Goal: Transaction & Acquisition: Purchase product/service

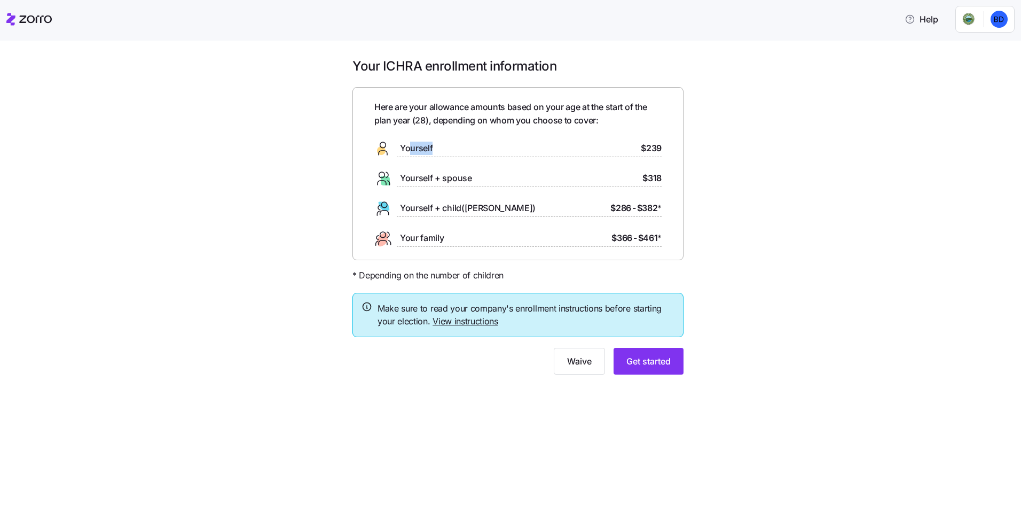
drag, startPoint x: 408, startPoint y: 148, endPoint x: 579, endPoint y: 157, distance: 170.7
click at [546, 160] on div "Here are your allowance amounts based on your age at the start of the plan year…" at bounding box center [517, 173] width 287 height 146
click at [697, 150] on div "Your ICHRA enrollment information Here are your allowance amounts based on your…" at bounding box center [518, 223] width 977 height 330
click at [684, 153] on div "Your ICHRA enrollment information Here are your allowance amounts based on your…" at bounding box center [518, 223] width 348 height 330
click at [652, 351] on button "Get started" at bounding box center [649, 361] width 70 height 27
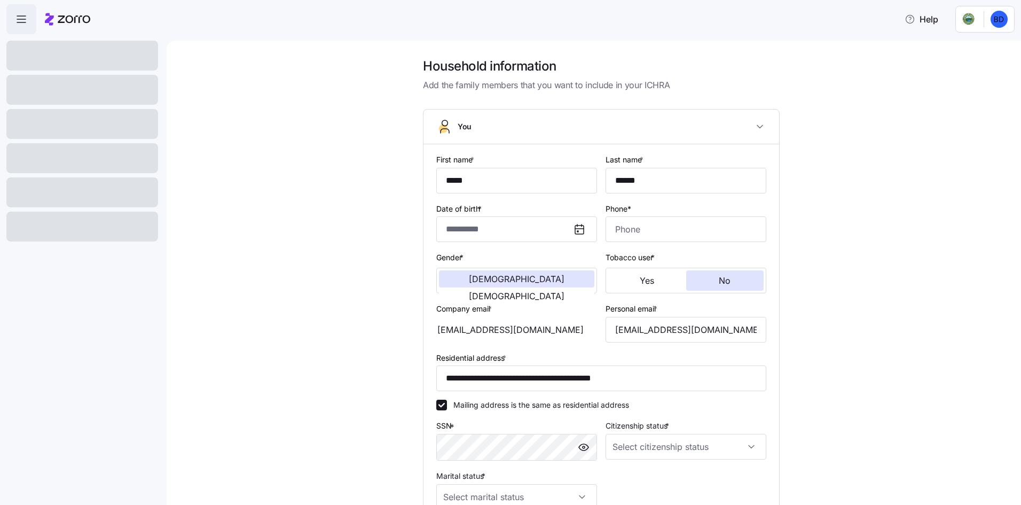
type input "**********"
type input "[PHONE_NUMBER]"
type input "[DEMOGRAPHIC_DATA] citizen"
type input "Single"
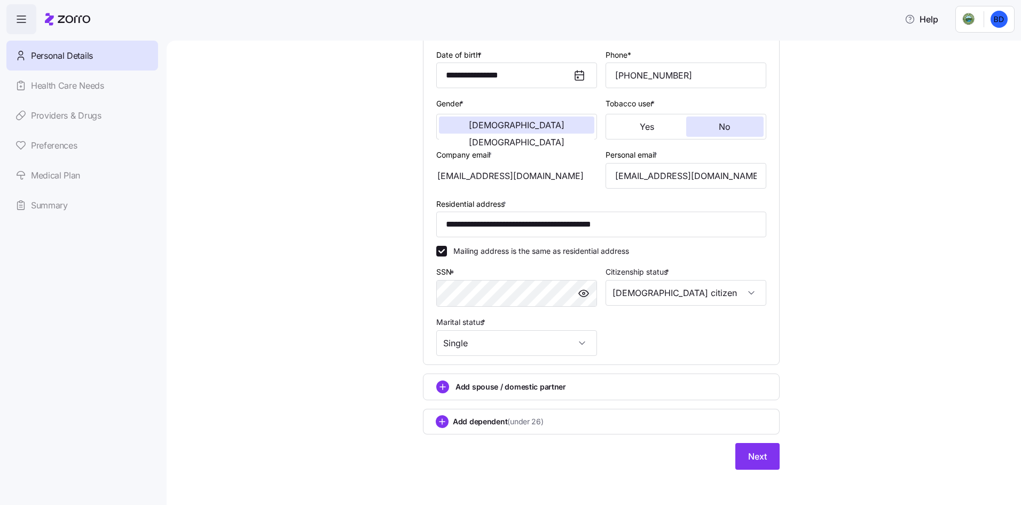
scroll to position [157, 0]
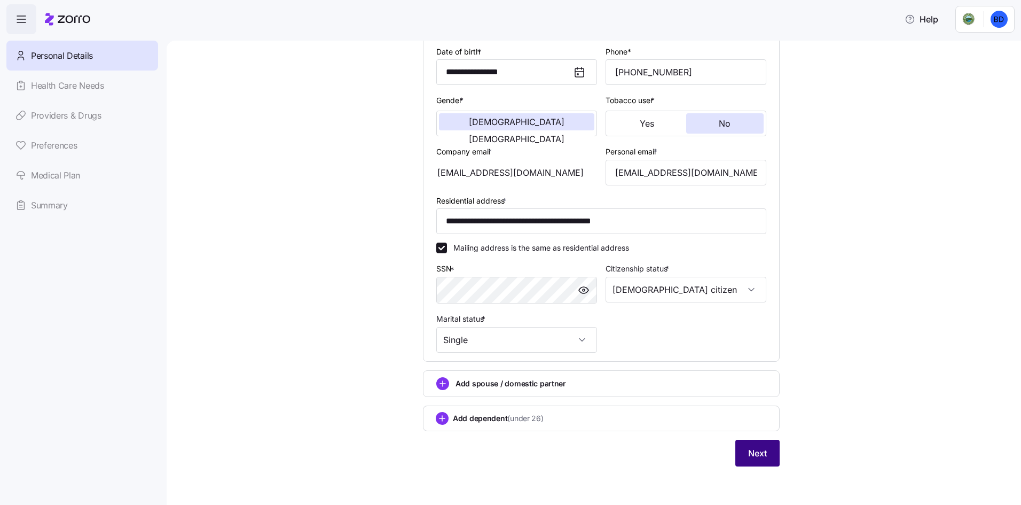
click at [748, 458] on span "Next" at bounding box center [757, 453] width 19 height 13
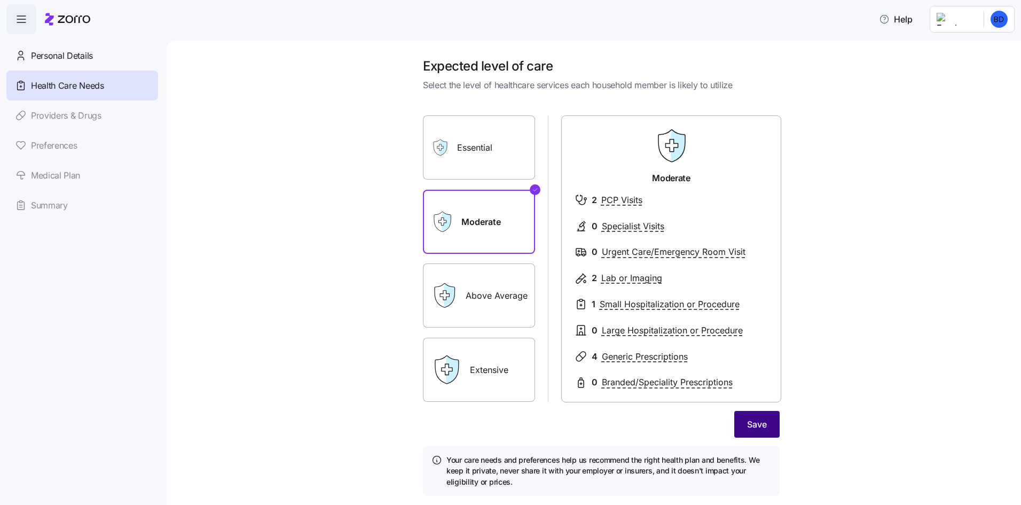
click at [763, 426] on span "Save" at bounding box center [757, 424] width 20 height 13
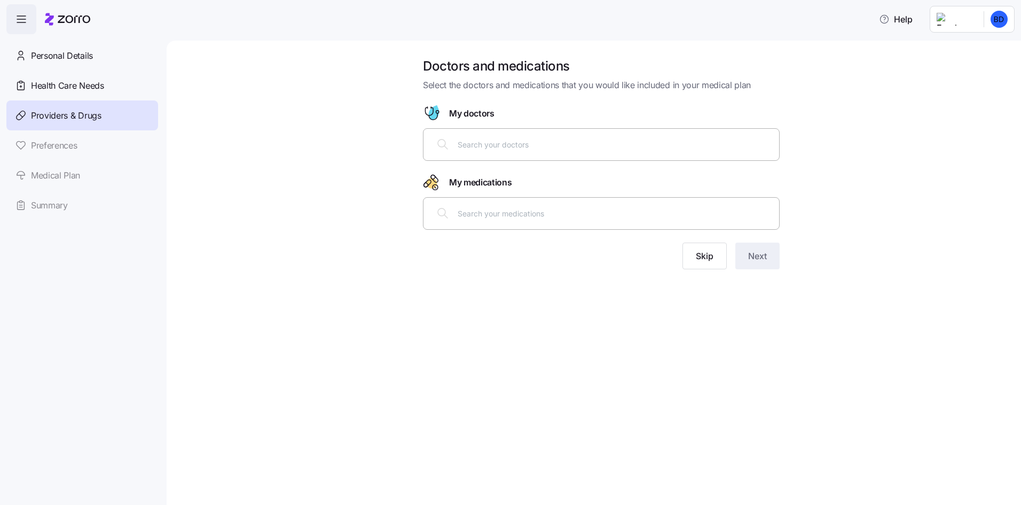
click at [557, 152] on div at bounding box center [601, 144] width 343 height 26
click at [698, 252] on span "Skip" at bounding box center [705, 255] width 18 height 13
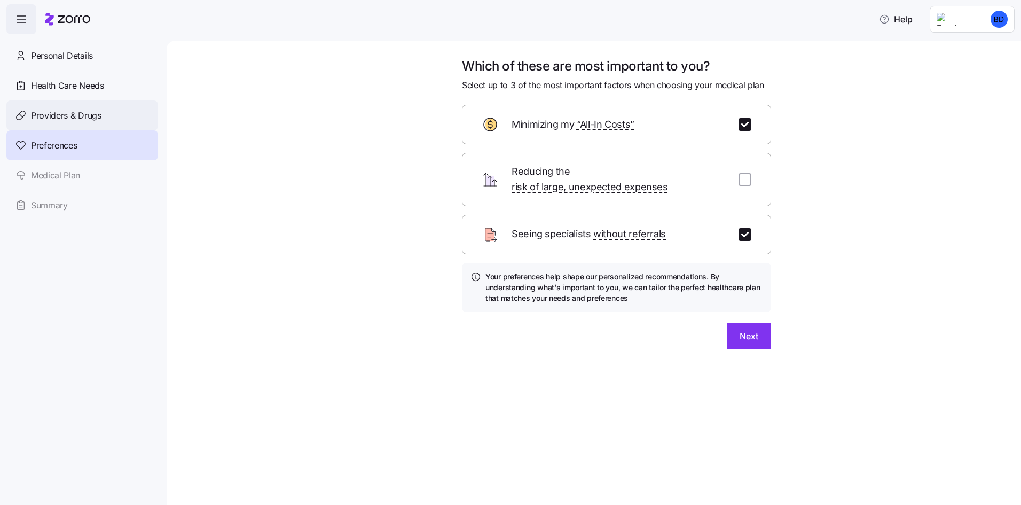
click at [67, 101] on div "Providers & Drugs" at bounding box center [82, 115] width 152 height 30
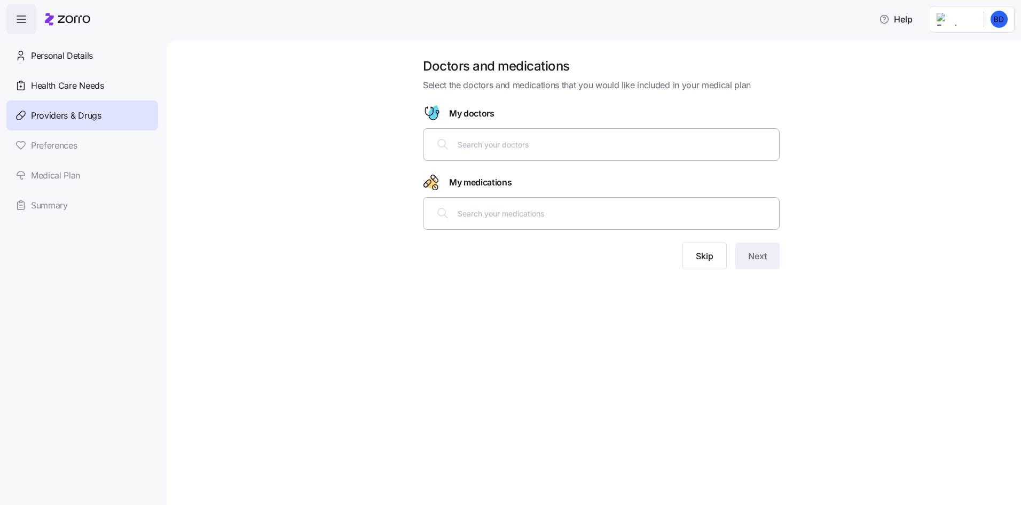
click at [506, 139] on input "text" at bounding box center [615, 144] width 315 height 12
type input "[PERSON_NAME]"
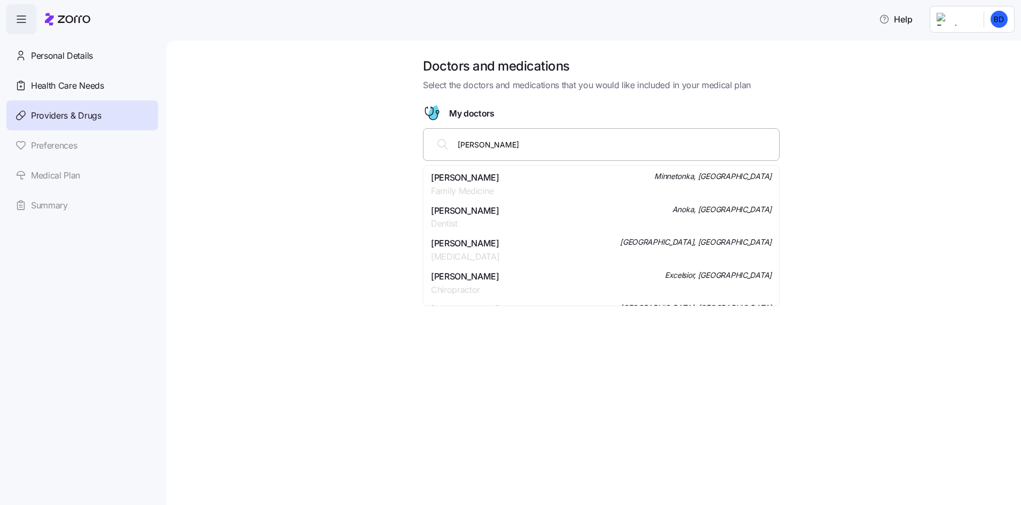
click at [545, 185] on div "[PERSON_NAME] Family Medicine [GEOGRAPHIC_DATA], [GEOGRAPHIC_DATA]" at bounding box center [601, 184] width 341 height 27
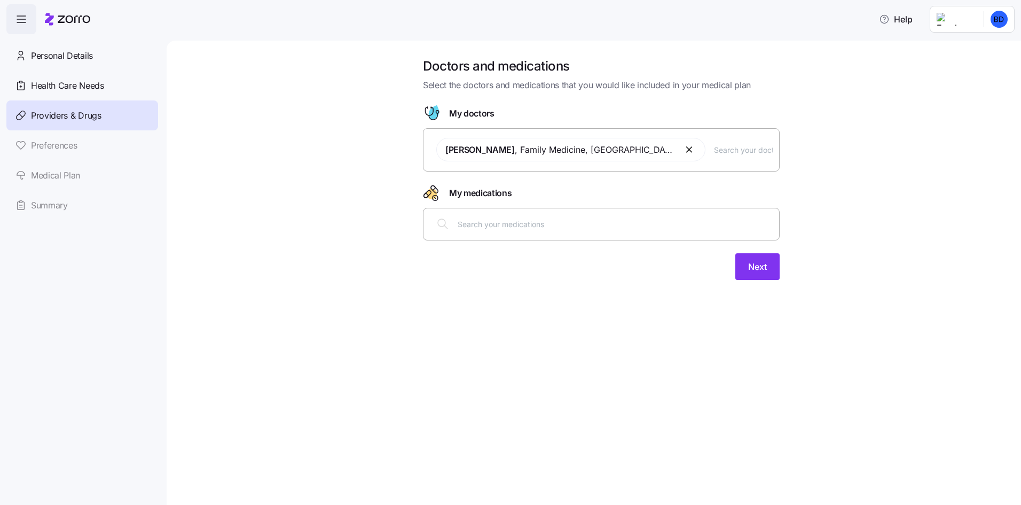
click at [769, 165] on div "[PERSON_NAME] , Family Medicine , [GEOGRAPHIC_DATA], [GEOGRAPHIC_DATA]" at bounding box center [601, 149] width 343 height 36
type input "[PERSON_NAME]"
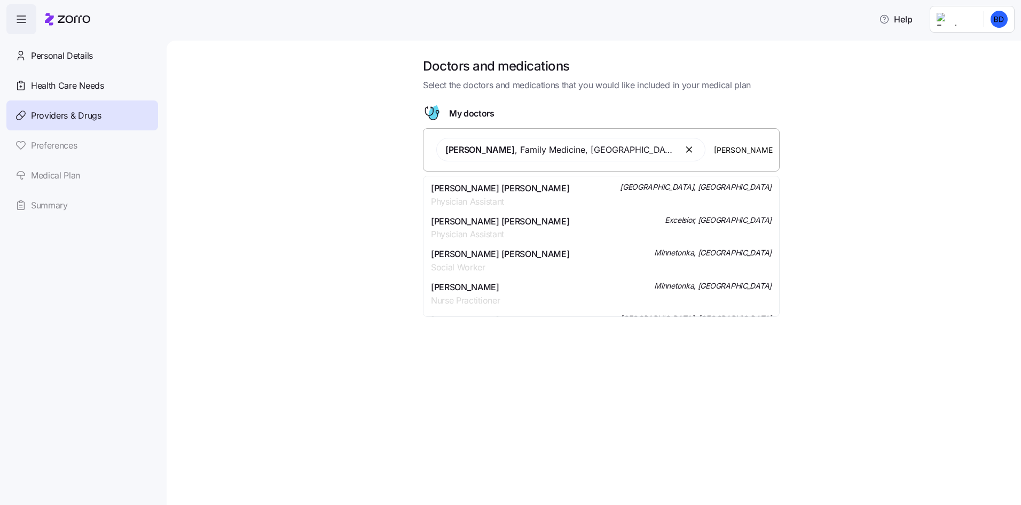
click at [677, 201] on div "[PERSON_NAME] [PERSON_NAME] Physician Assistant [GEOGRAPHIC_DATA], [GEOGRAPHIC_…" at bounding box center [601, 195] width 341 height 27
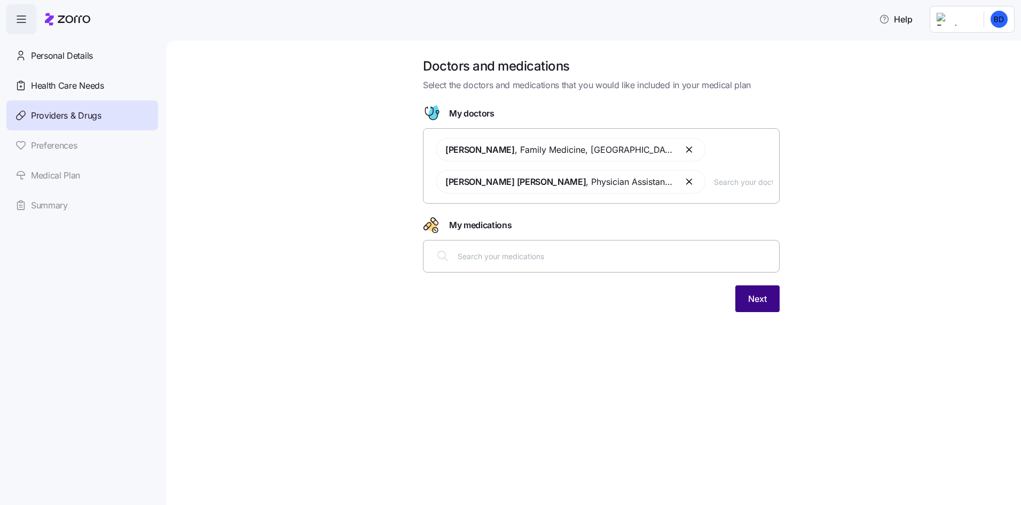
click at [752, 307] on button "Next" at bounding box center [758, 298] width 44 height 27
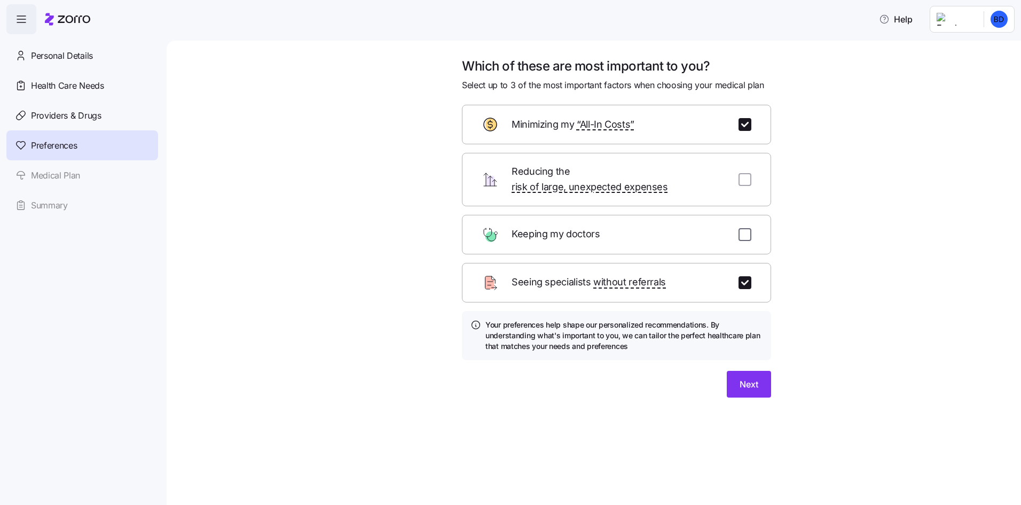
click at [748, 228] on input "checkbox" at bounding box center [745, 234] width 13 height 13
checkbox input "true"
click at [748, 378] on span "Next" at bounding box center [749, 384] width 19 height 13
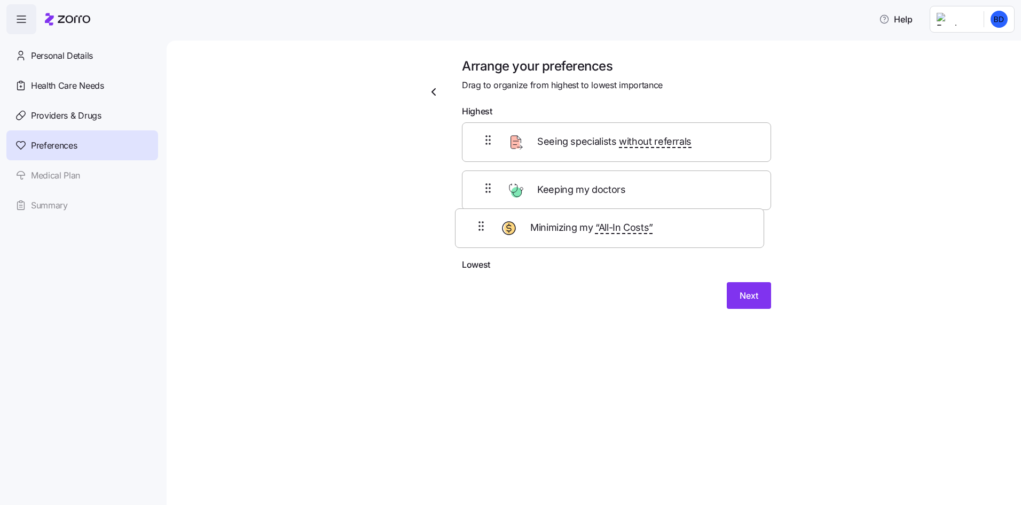
drag, startPoint x: 691, startPoint y: 196, endPoint x: 683, endPoint y: 238, distance: 43.0
click at [683, 238] on div "Seeing specialists without referrals Minimizing my “All-In Costs” Keeping my do…" at bounding box center [616, 190] width 309 height 136
click at [742, 304] on span "Next" at bounding box center [749, 304] width 19 height 13
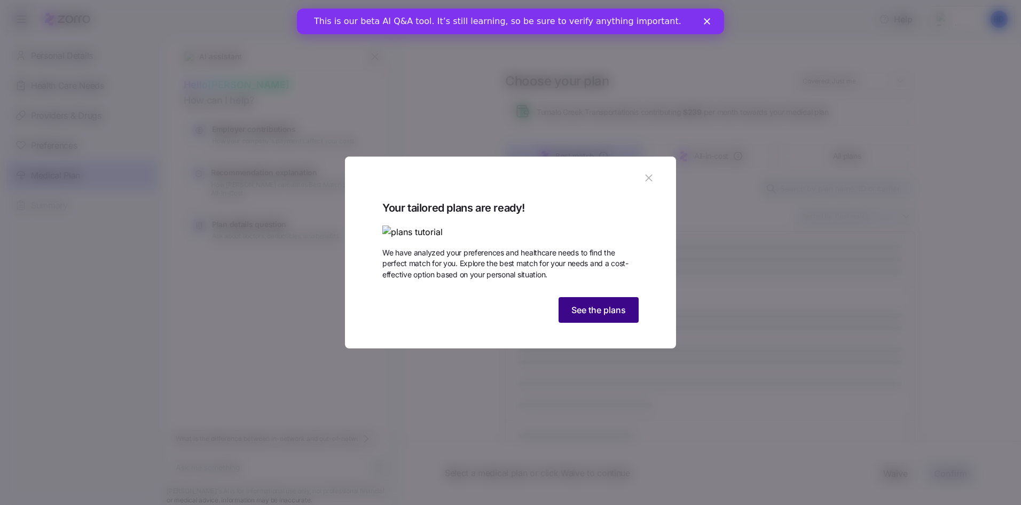
click at [616, 323] on button "See the plans" at bounding box center [599, 310] width 80 height 26
click at [614, 323] on button "See the plans" at bounding box center [599, 310] width 80 height 26
click at [613, 316] on span "See the plans" at bounding box center [599, 309] width 54 height 13
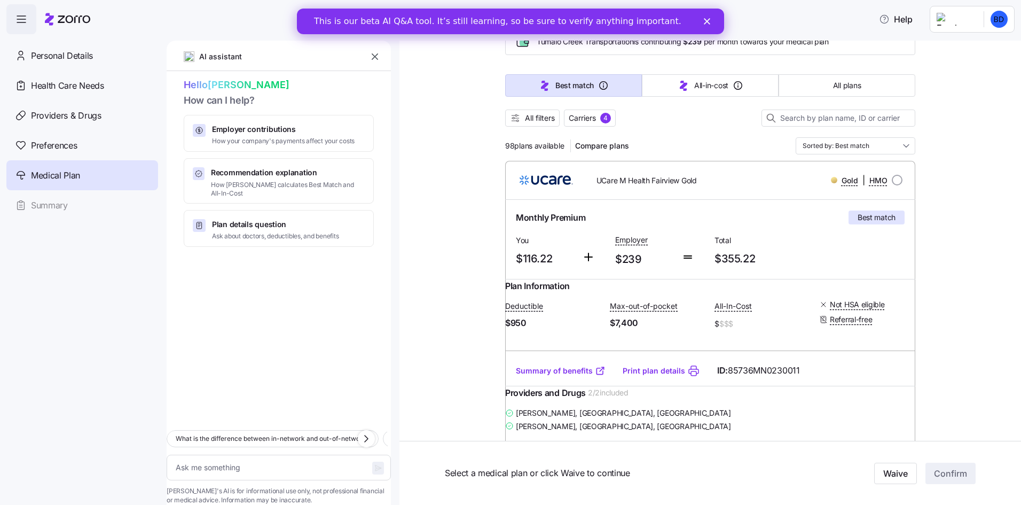
scroll to position [53, 0]
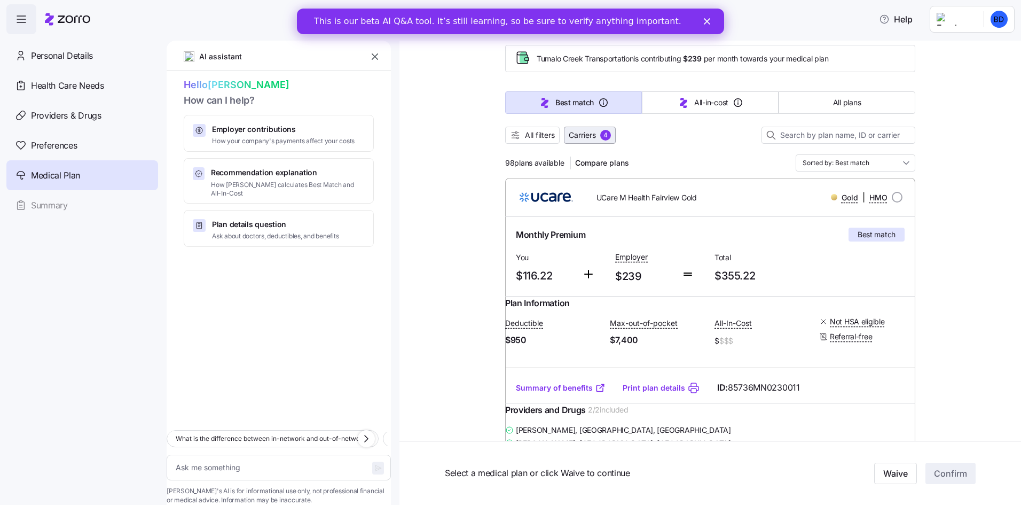
click at [592, 139] on span "Carriers" at bounding box center [582, 135] width 27 height 11
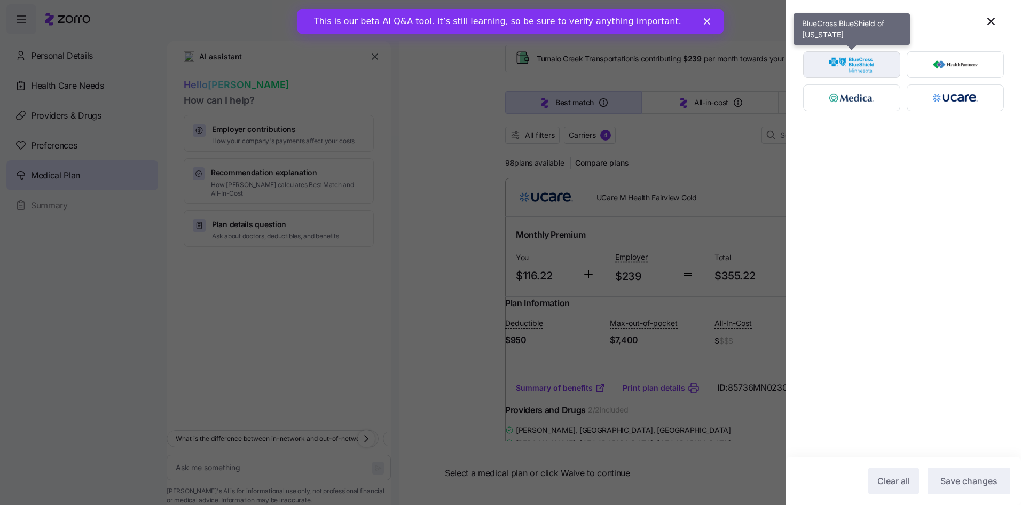
click at [872, 62] on img "button" at bounding box center [852, 64] width 79 height 21
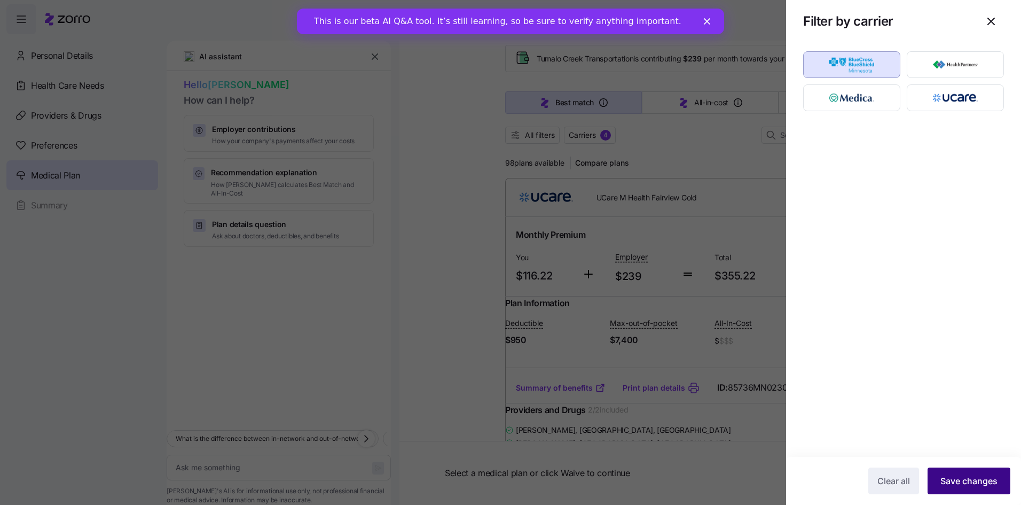
click at [975, 469] on button "Save changes" at bounding box center [969, 480] width 83 height 27
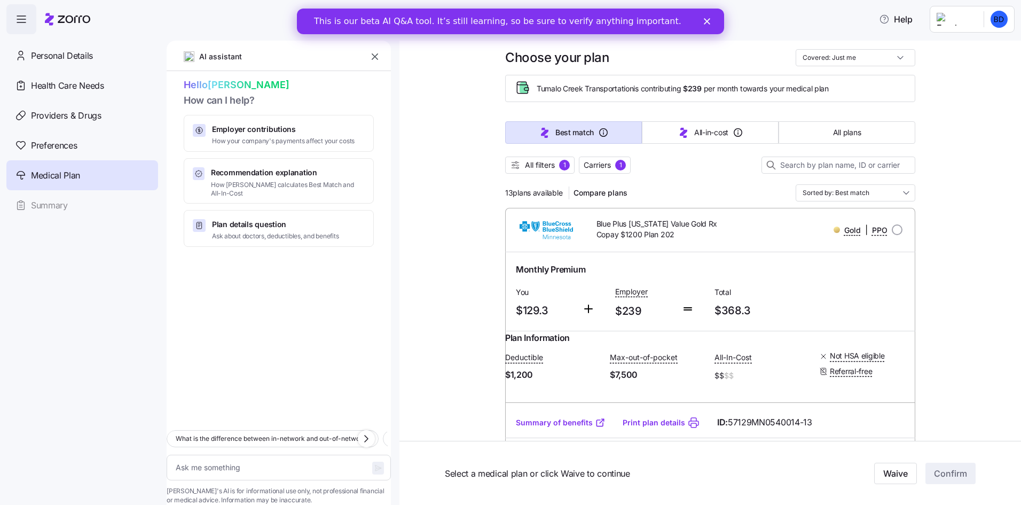
scroll to position [0, 0]
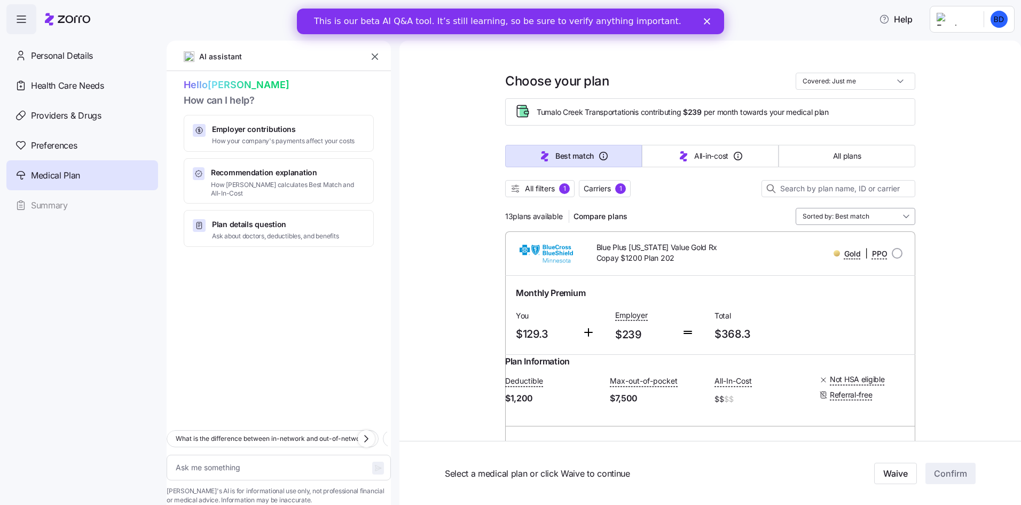
click at [865, 217] on input "Sorted by: Best match" at bounding box center [856, 216] width 120 height 17
click at [833, 274] on div "Premium" at bounding box center [852, 278] width 111 height 18
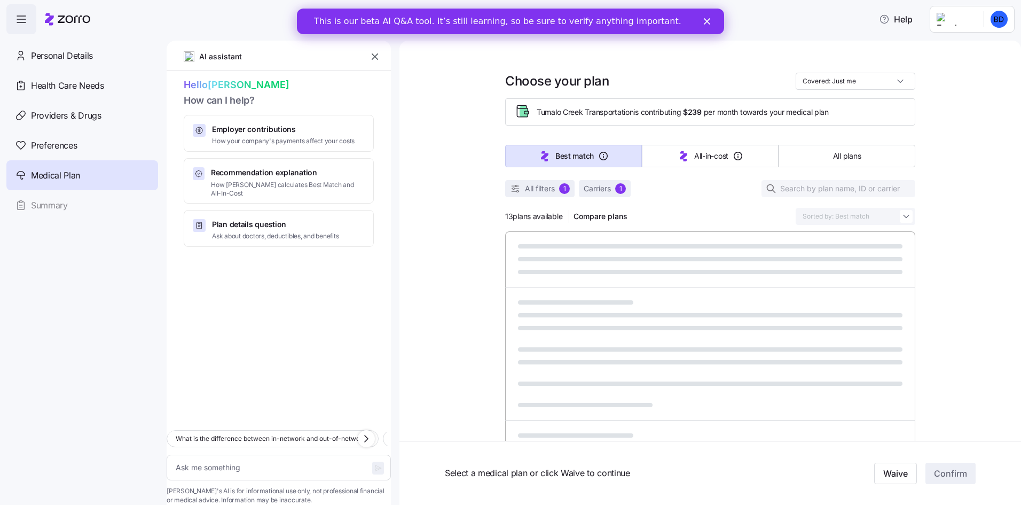
type textarea "x"
type input "Sorted by: Premium"
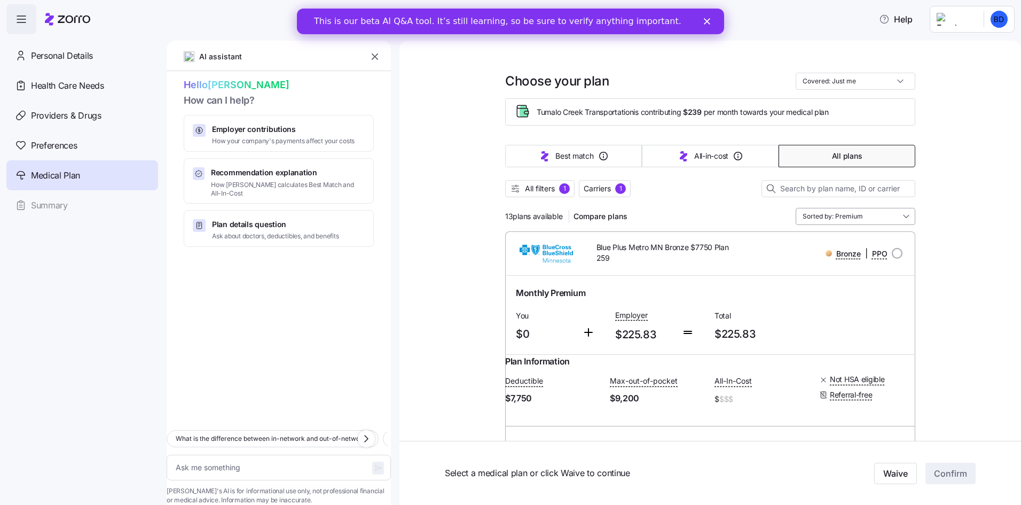
click at [898, 214] on input "Sorted by: Premium" at bounding box center [856, 216] width 120 height 17
click at [853, 274] on div "Premium" at bounding box center [852, 278] width 111 height 18
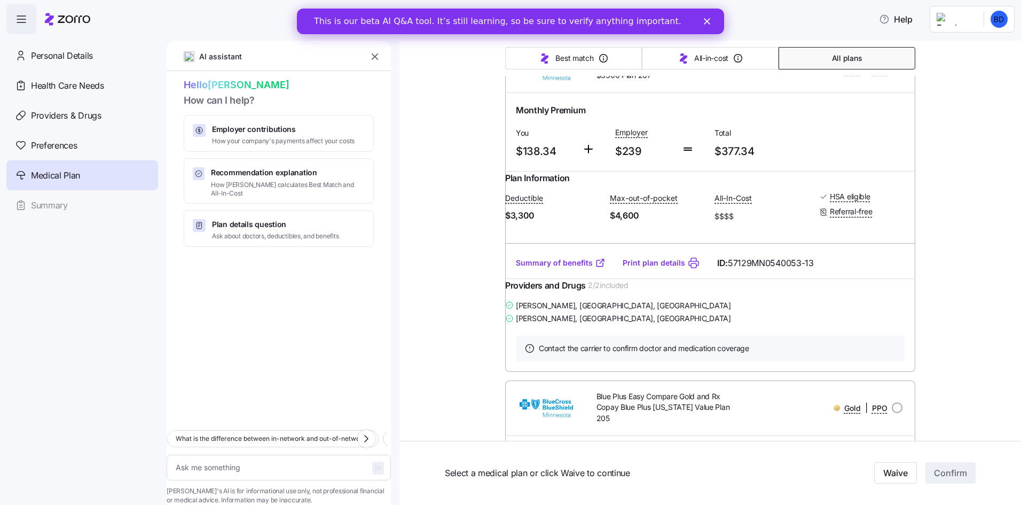
scroll to position [3793, 0]
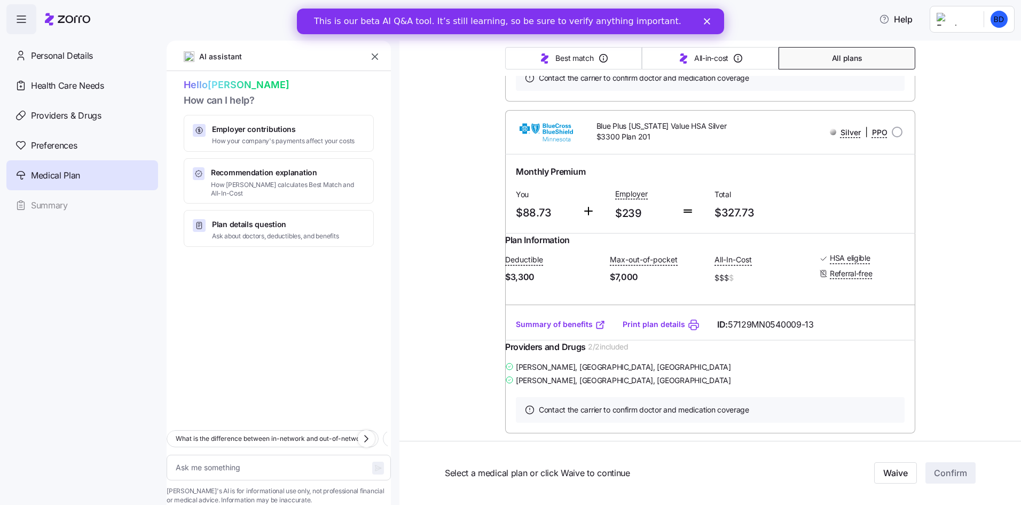
scroll to position [2724, 0]
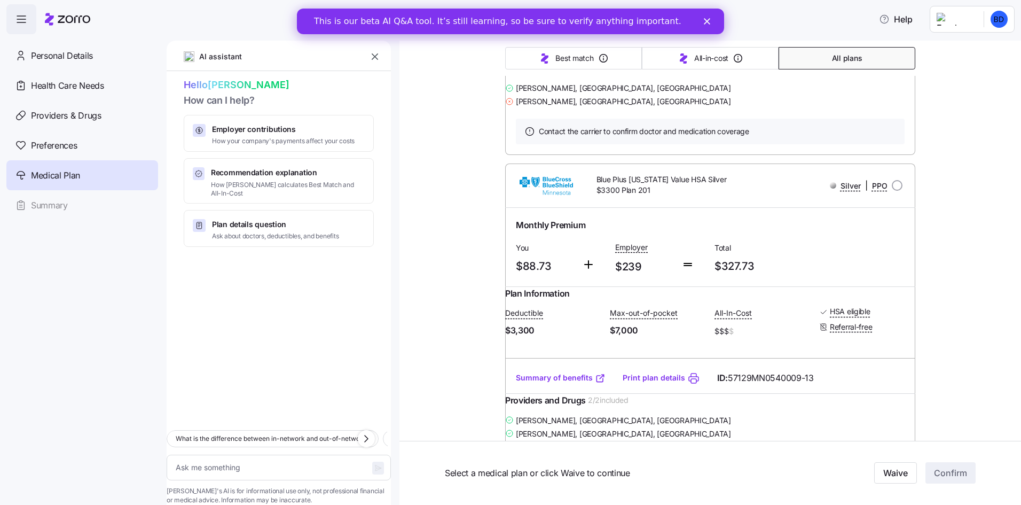
click at [567, 51] on link "Summary of benefits" at bounding box center [561, 46] width 90 height 11
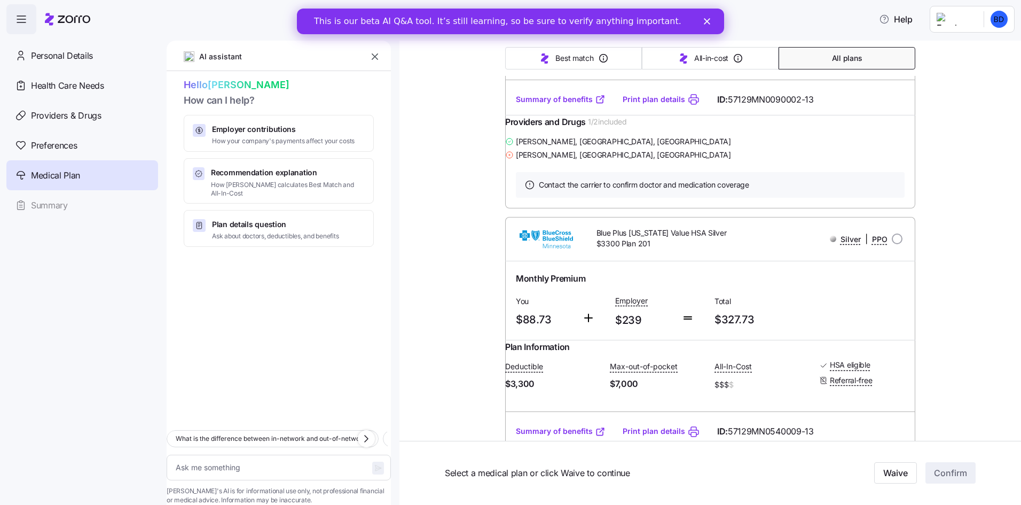
click at [589, 105] on link "Summary of benefits" at bounding box center [561, 99] width 90 height 11
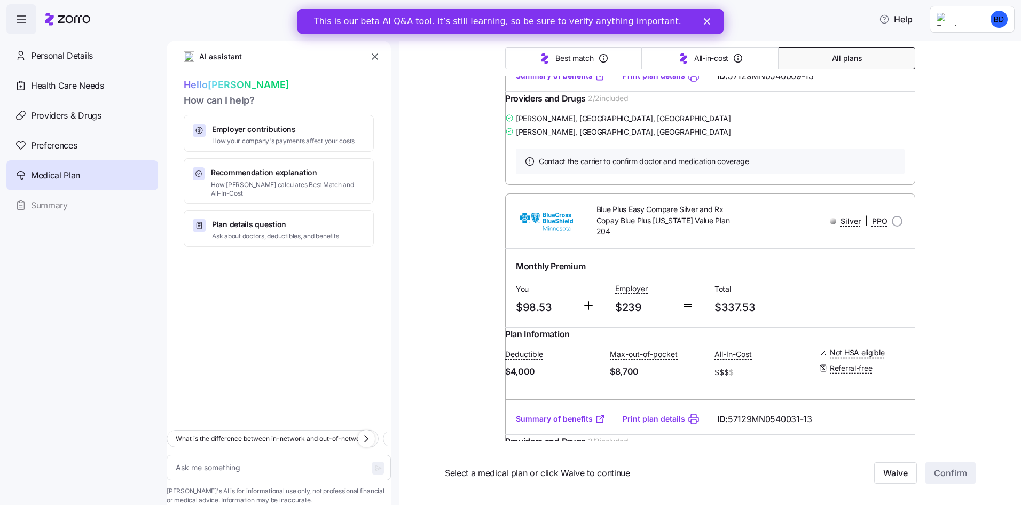
scroll to position [3045, 0]
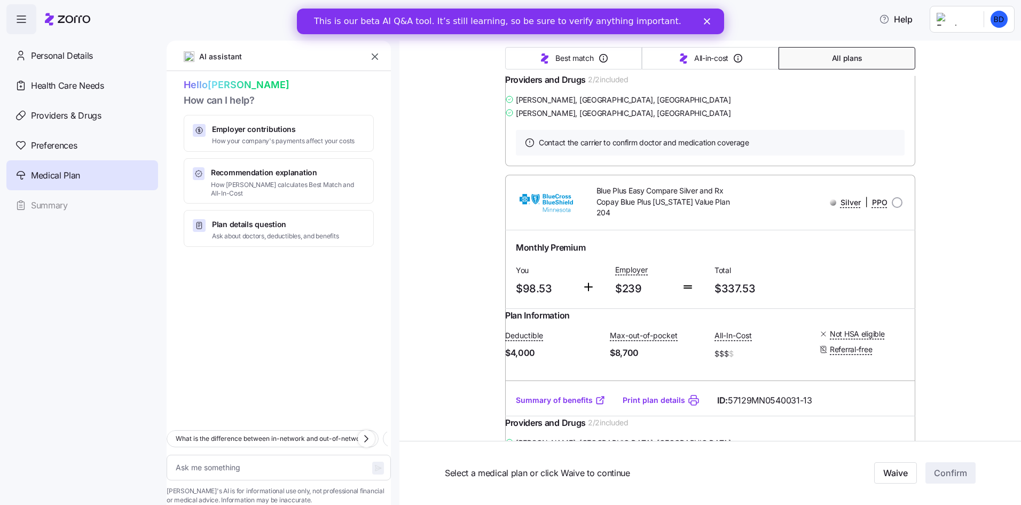
click at [542, 63] on link "Summary of benefits" at bounding box center [561, 57] width 90 height 11
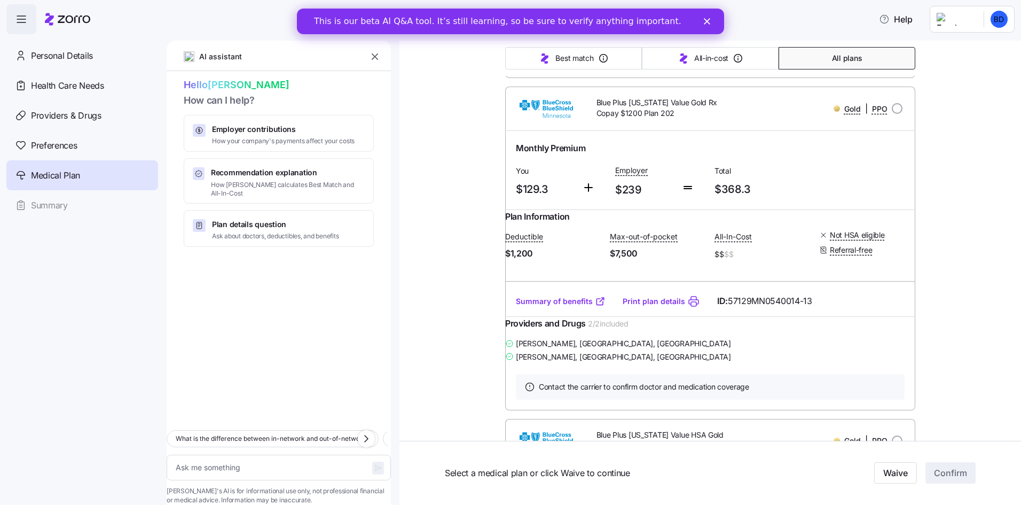
scroll to position [3472, 0]
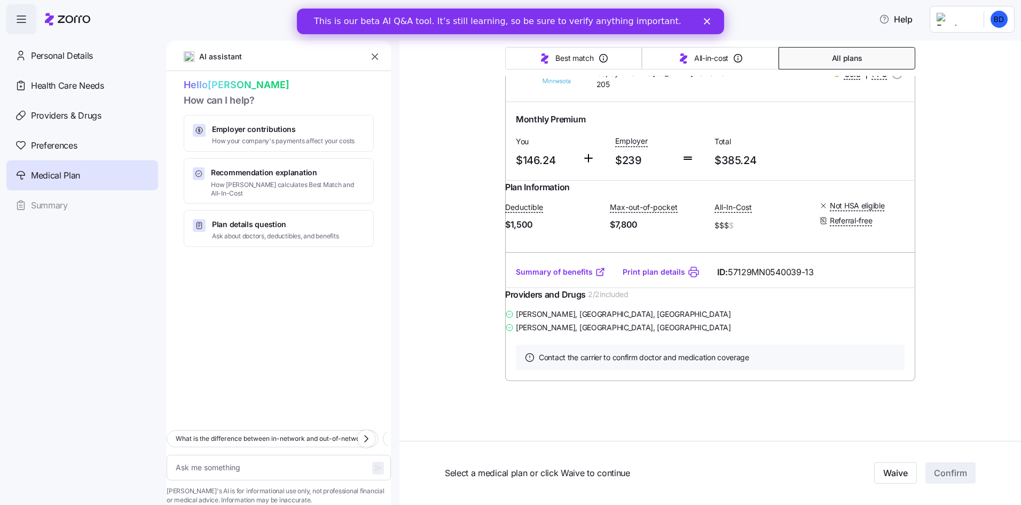
scroll to position [4541, 0]
click at [565, 277] on link "Summary of benefits" at bounding box center [561, 272] width 90 height 11
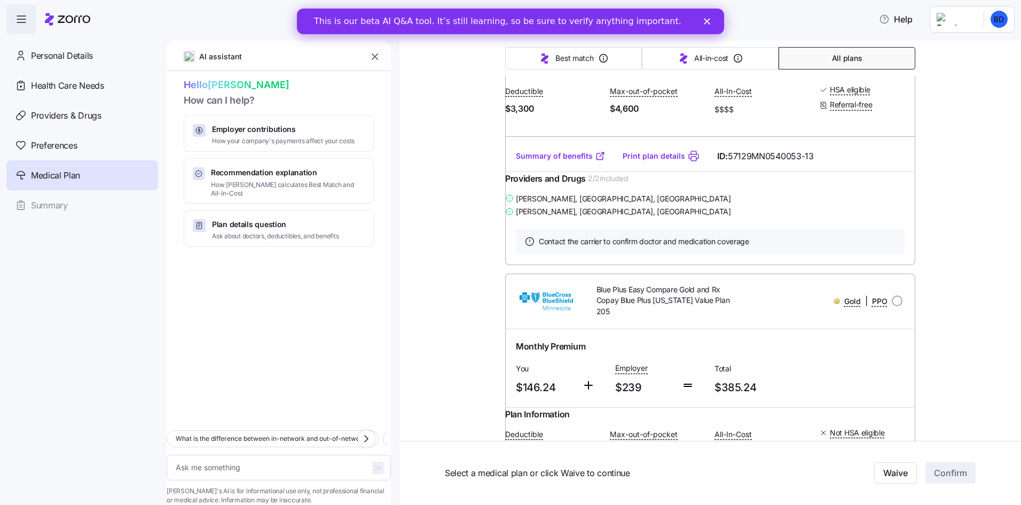
type textarea "x"
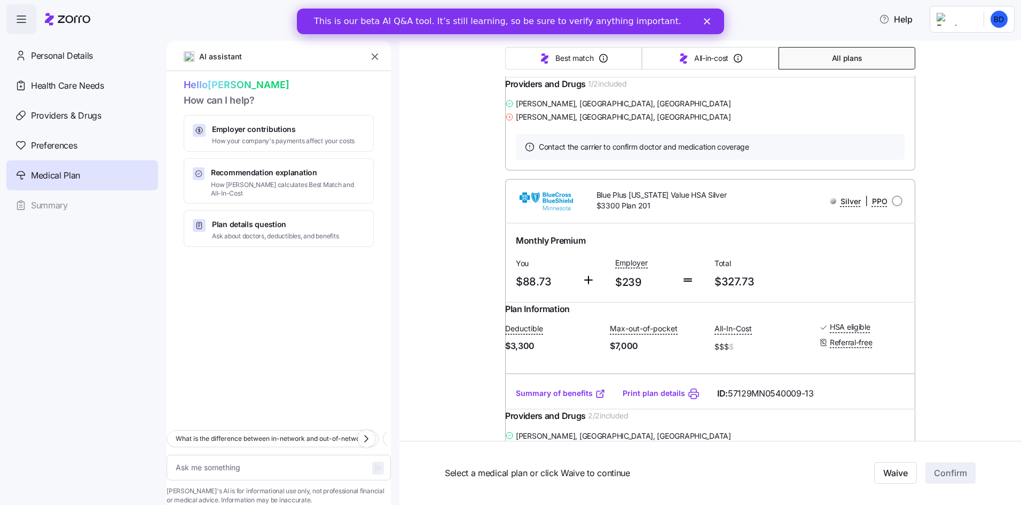
scroll to position [2724, 0]
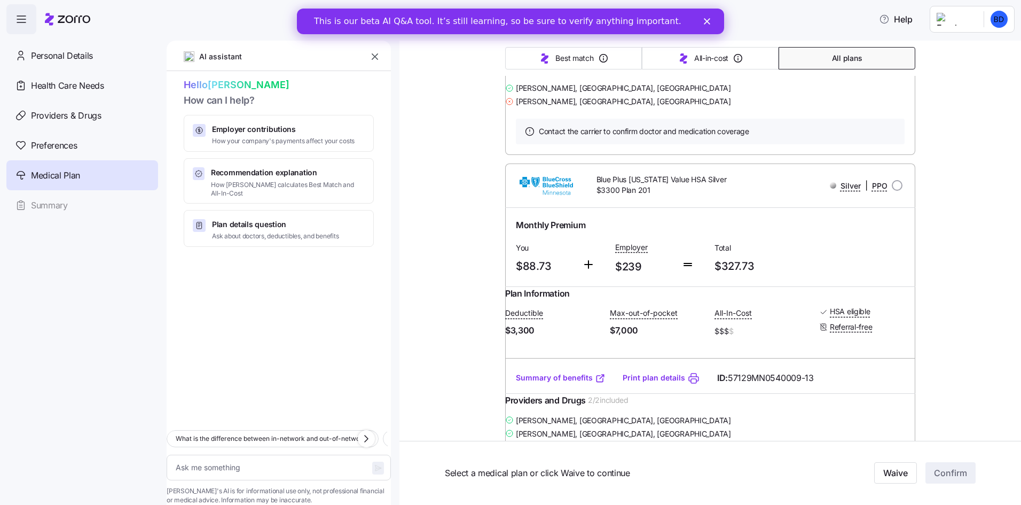
click at [709, 24] on polygon "Close" at bounding box center [707, 21] width 6 height 6
